Goal: Navigation & Orientation: Find specific page/section

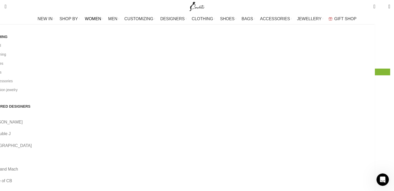
click at [51, 49] on link "View all" at bounding box center [180, 45] width 383 height 9
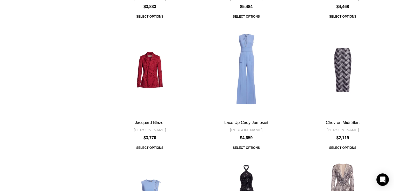
scroll to position [1789, 0]
